Goal: Information Seeking & Learning: Learn about a topic

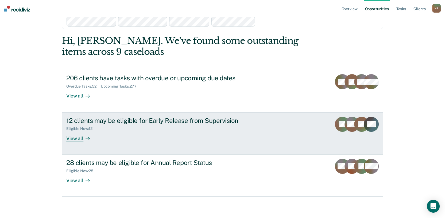
scroll to position [78, 0]
click at [81, 131] on div "View all" at bounding box center [81, 136] width 30 height 10
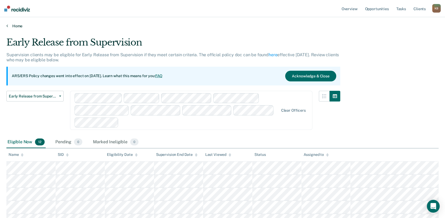
click at [18, 28] on link "Home" at bounding box center [222, 26] width 433 height 5
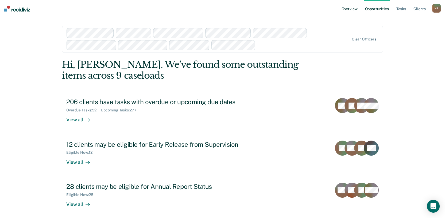
click at [341, 10] on link "Overview" at bounding box center [350, 8] width 18 height 17
